Goal: Information Seeking & Learning: Learn about a topic

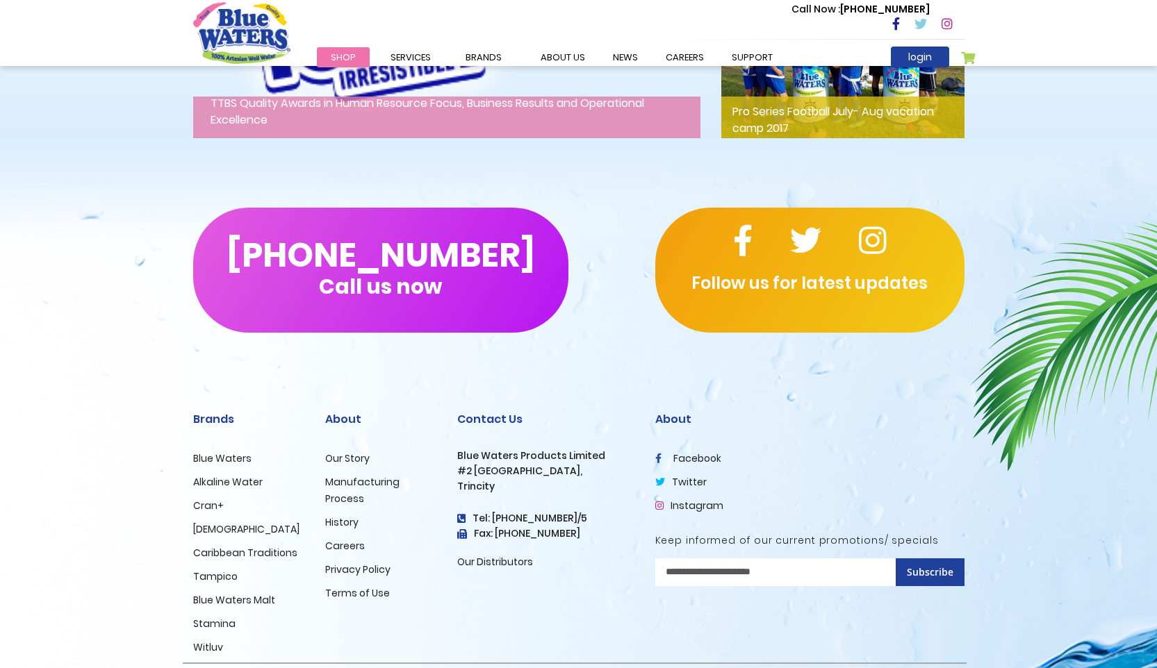
scroll to position [2231, 0]
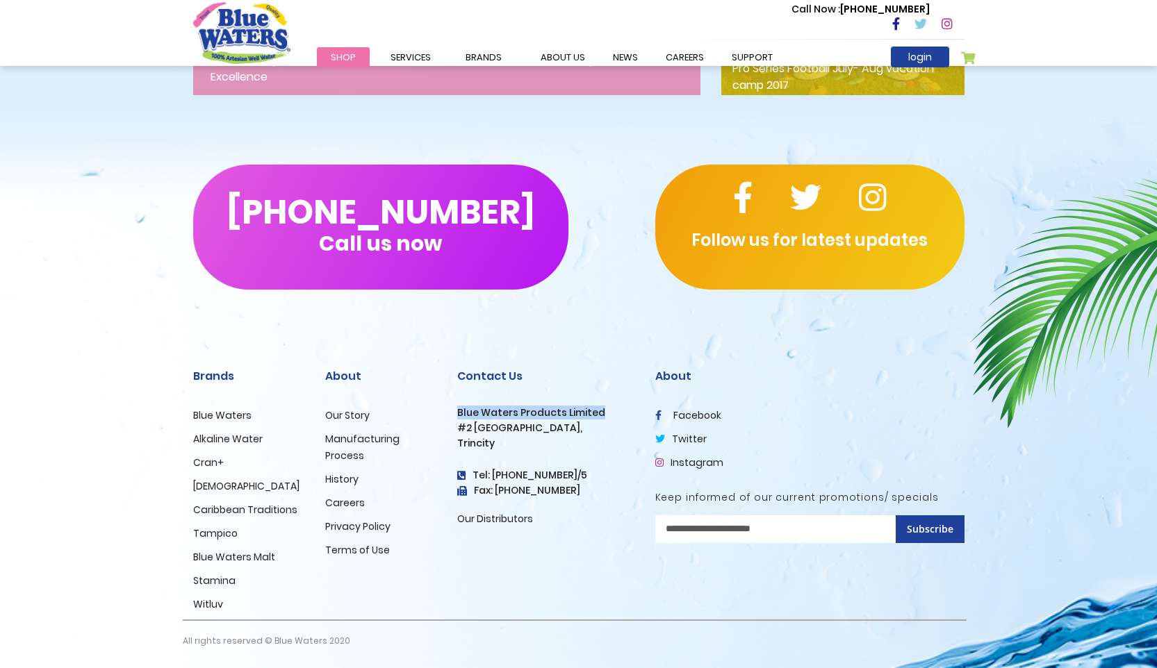
drag, startPoint x: 603, startPoint y: 411, endPoint x: 459, endPoint y: 413, distance: 144.5
click at [459, 413] on h3 "Blue Waters Products Limited" at bounding box center [545, 413] width 177 height 12
copy h3 "Blue Waters Products Limited"
click at [339, 412] on link "Our Story" at bounding box center [347, 415] width 44 height 14
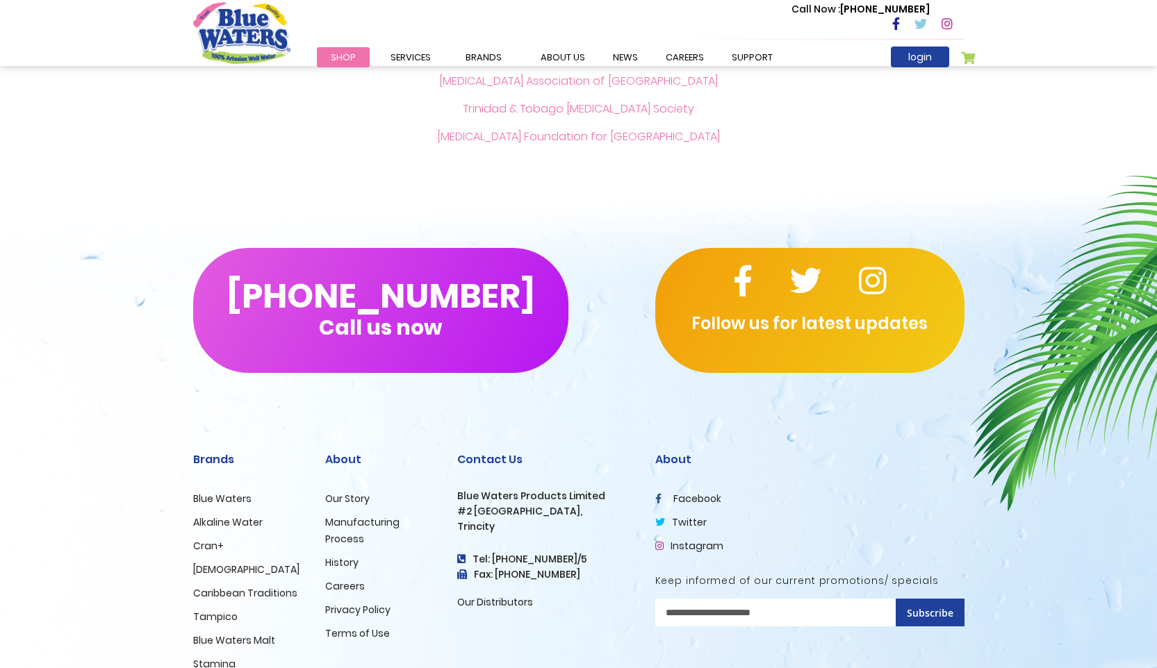
scroll to position [3252, 0]
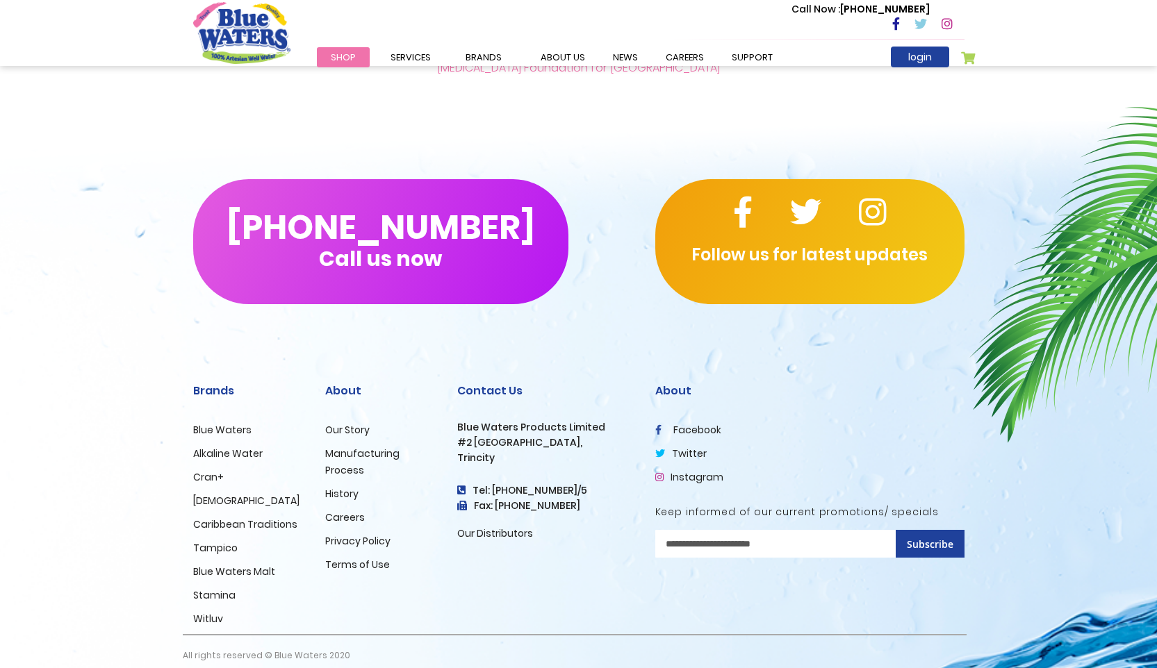
click at [347, 487] on link "History" at bounding box center [341, 494] width 33 height 14
